Goal: Information Seeking & Learning: Learn about a topic

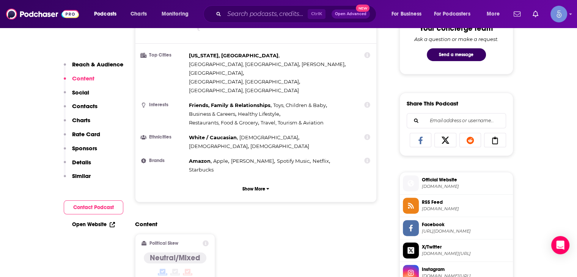
scroll to position [639, 0]
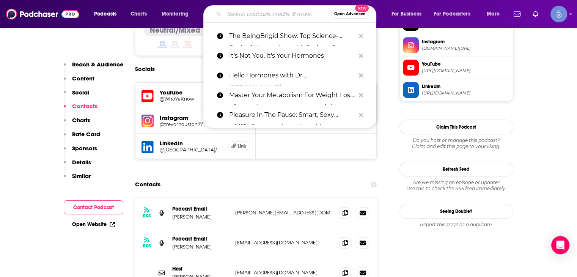
click at [295, 20] on input "Search podcasts, credits, & more..." at bounding box center [277, 14] width 107 height 12
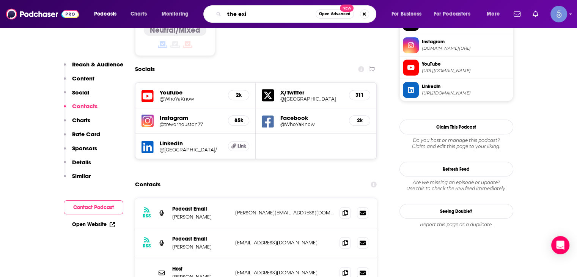
type input "the exit"
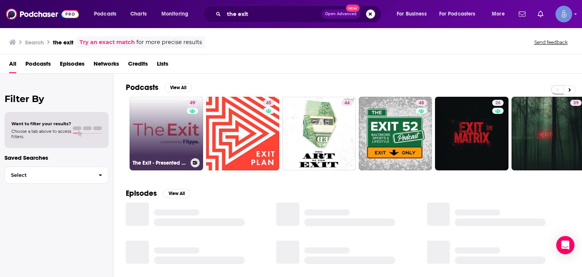
click at [175, 152] on link "49 The Exit - Presented By Flippa" at bounding box center [167, 134] width 74 height 74
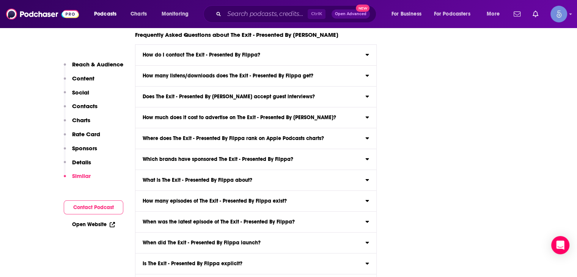
scroll to position [3058, 0]
